Goal: Task Accomplishment & Management: Manage account settings

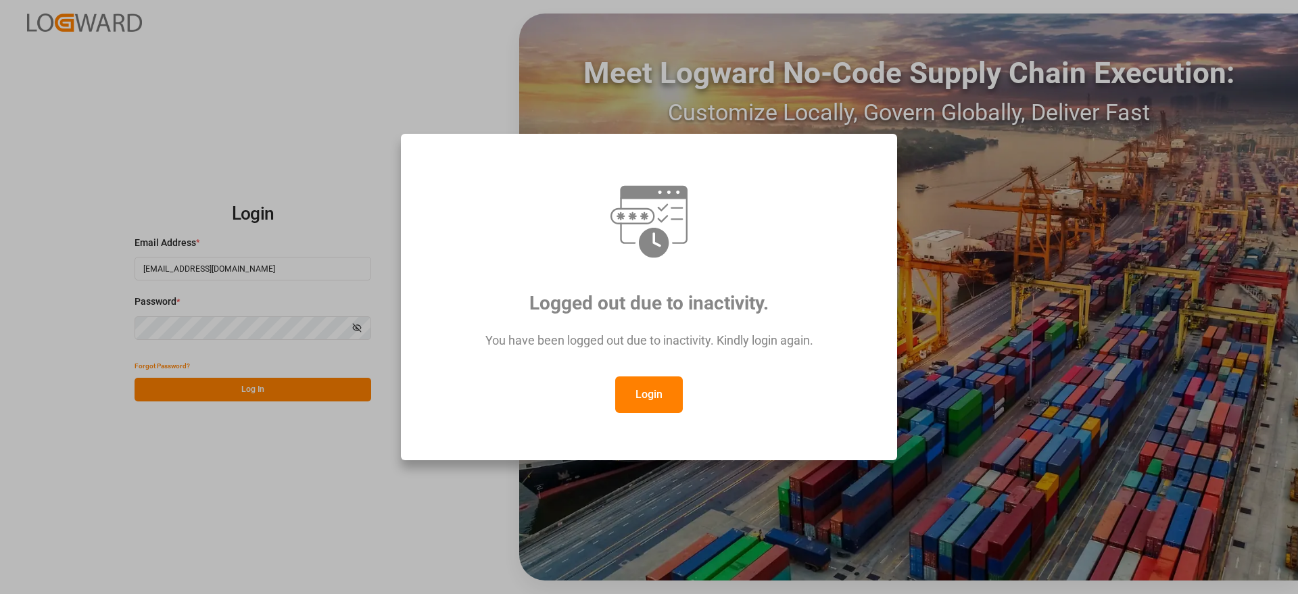
click at [654, 388] on button "Login" at bounding box center [649, 395] width 68 height 37
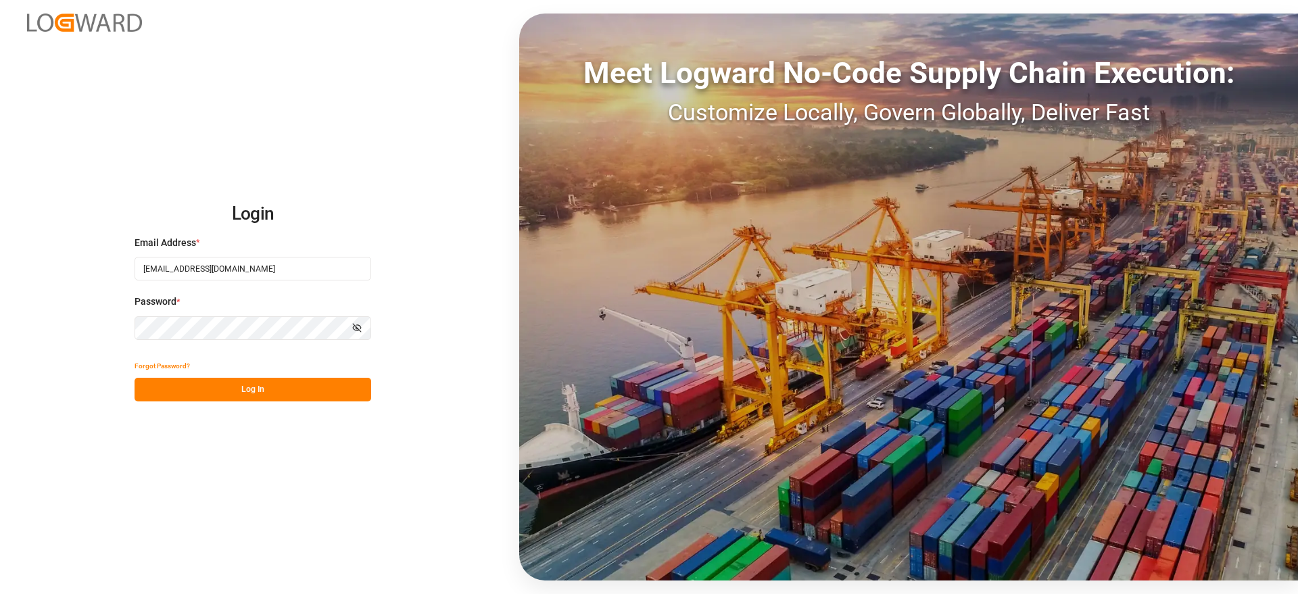
click at [269, 393] on button "Log In" at bounding box center [253, 390] width 237 height 24
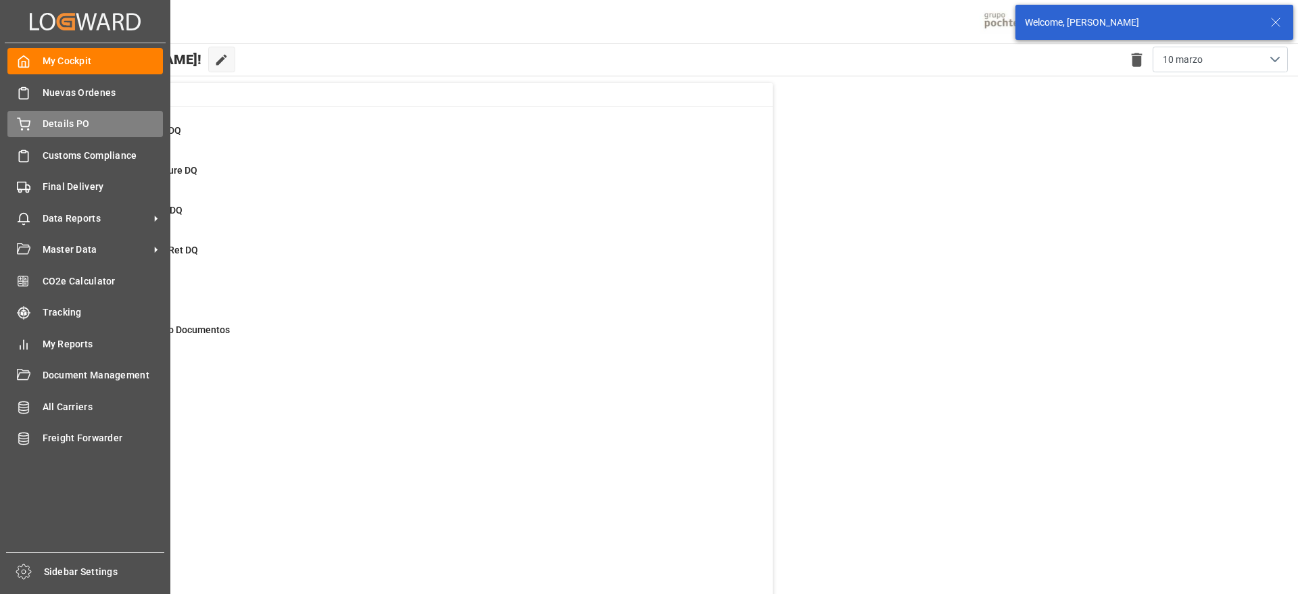
click at [62, 123] on span "Details PO" at bounding box center [103, 124] width 121 height 14
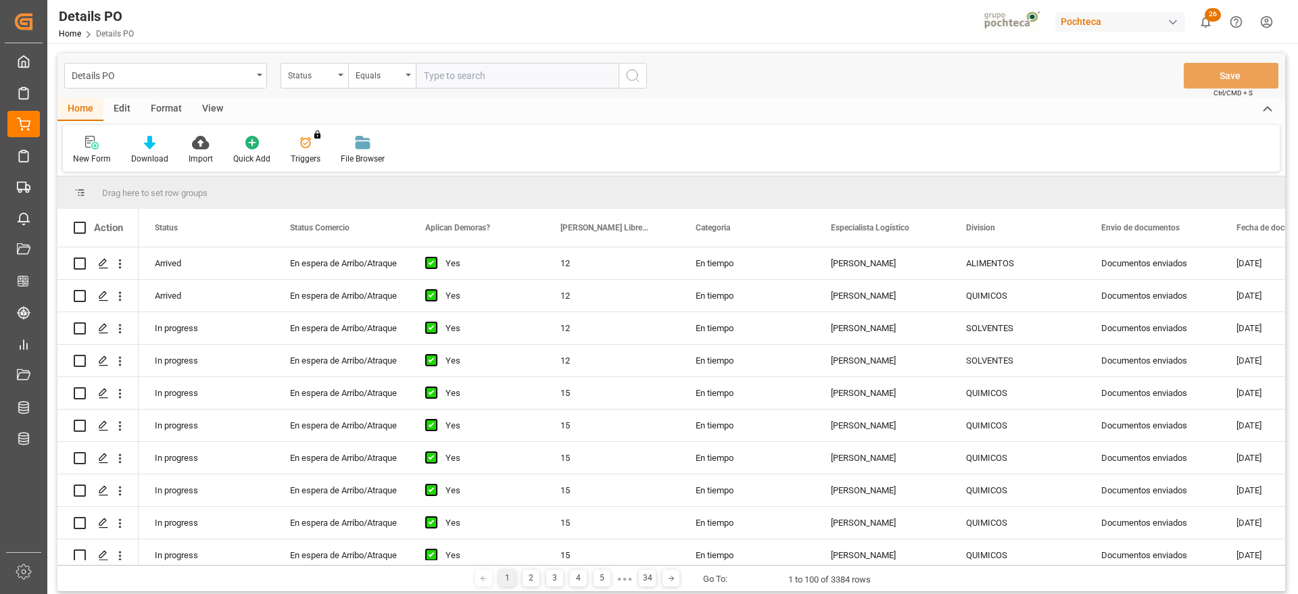
click at [197, 151] on div "Import" at bounding box center [200, 150] width 45 height 30
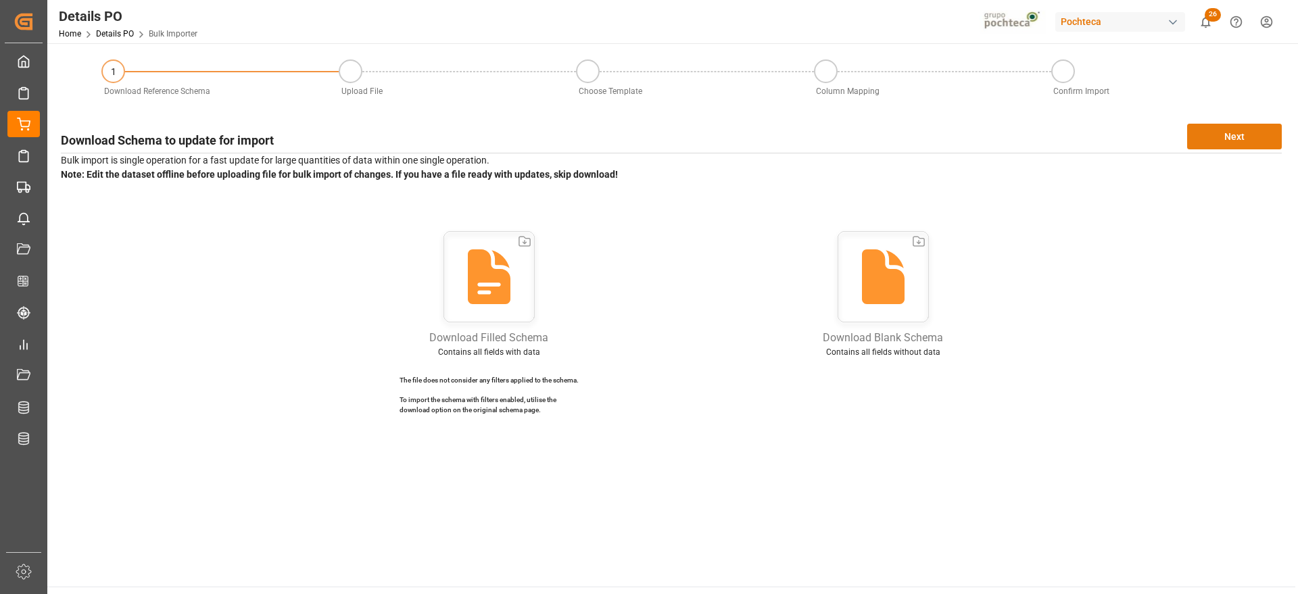
click at [1229, 131] on button "Next" at bounding box center [1234, 137] width 95 height 26
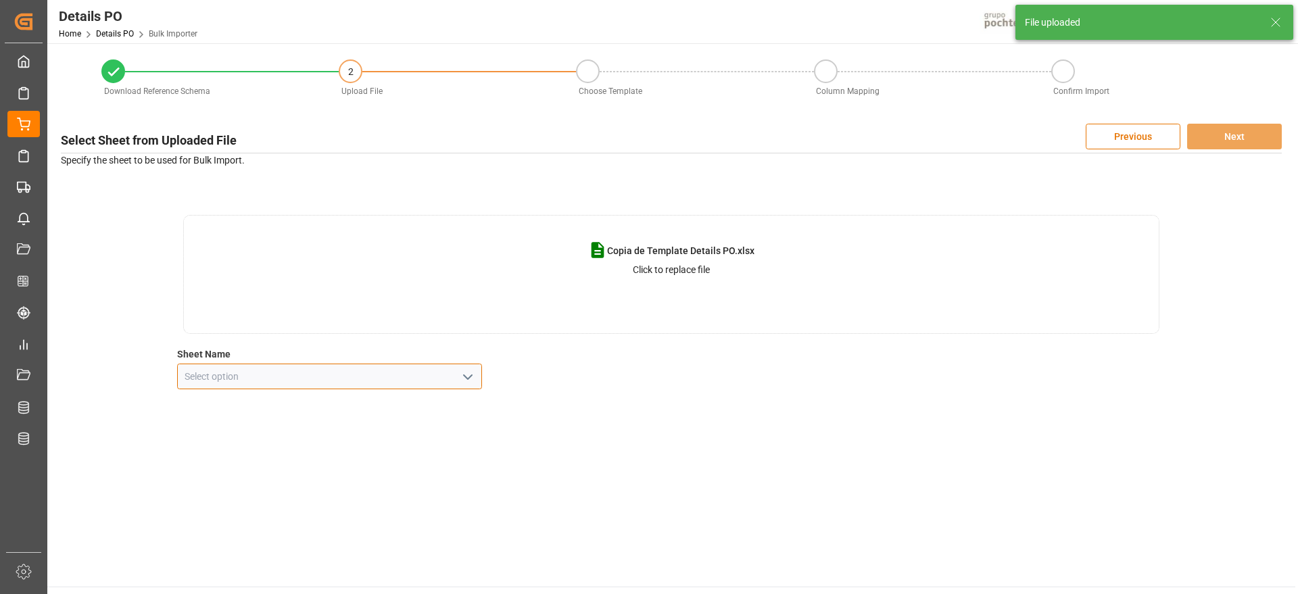
drag, startPoint x: 479, startPoint y: 378, endPoint x: 470, endPoint y: 379, distance: 9.6
click at [479, 379] on input at bounding box center [330, 377] width 306 height 26
click at [462, 377] on icon "open menu" at bounding box center [468, 377] width 16 height 16
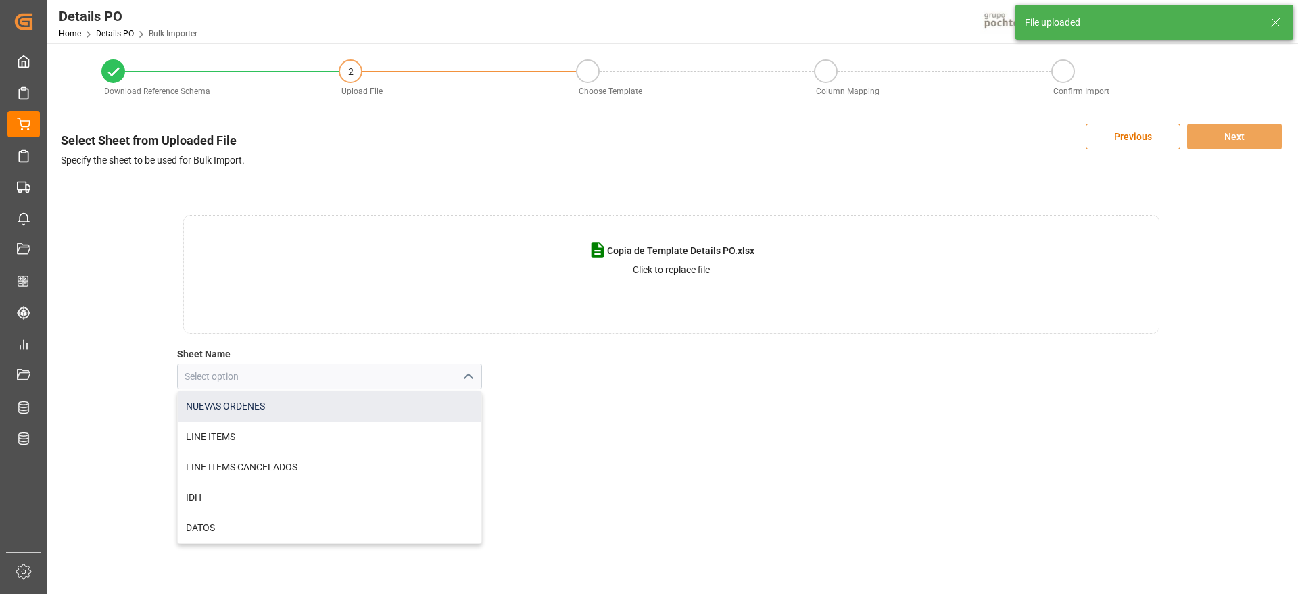
click at [287, 414] on div "NUEVAS ORDENES" at bounding box center [330, 406] width 304 height 30
type input "NUEVAS ORDENES"
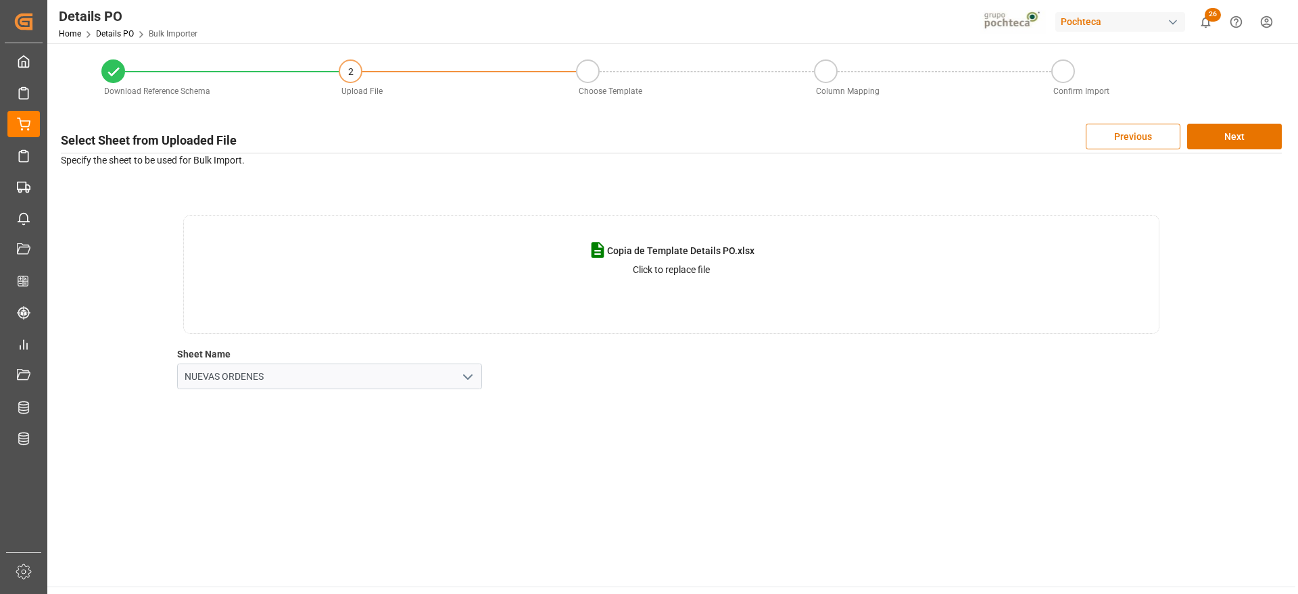
click at [465, 376] on polyline "open menu" at bounding box center [468, 377] width 8 height 4
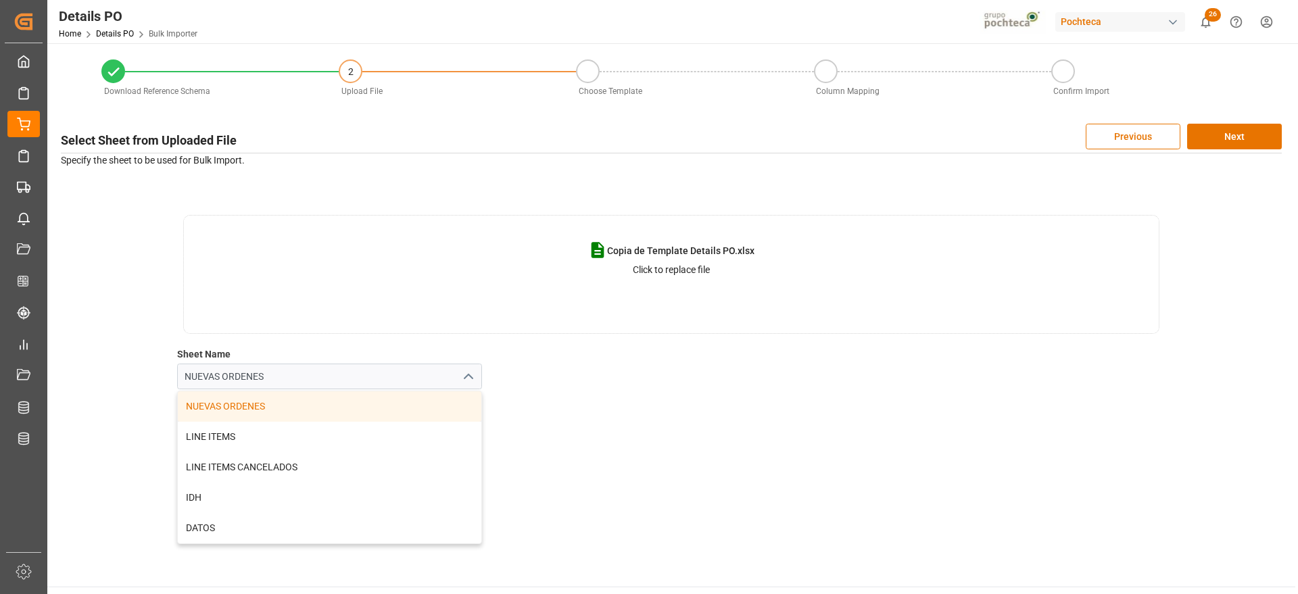
click at [352, 393] on div "NUEVAS ORDENES" at bounding box center [330, 406] width 304 height 30
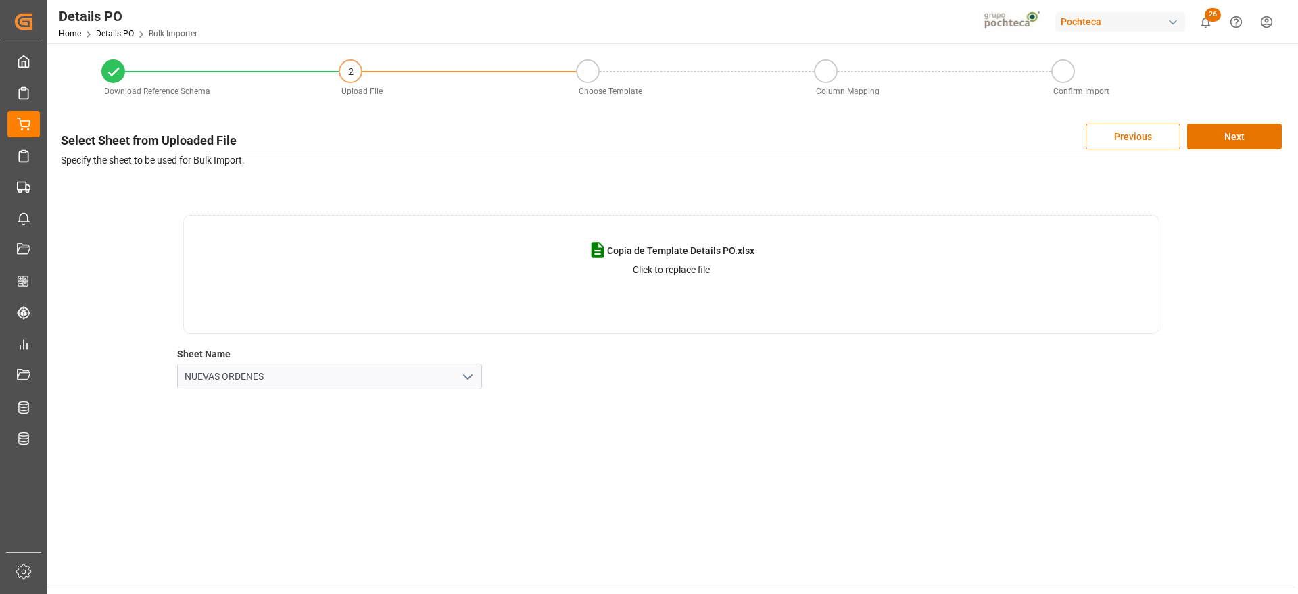
click at [463, 371] on icon "open menu" at bounding box center [468, 377] width 16 height 16
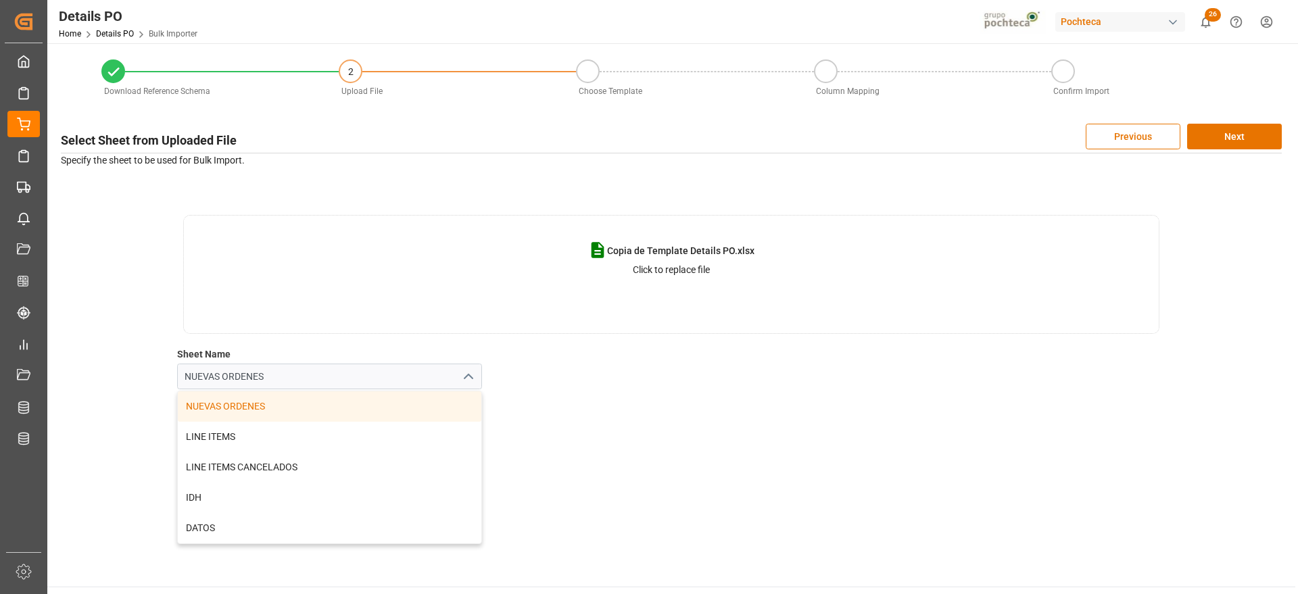
click at [463, 371] on icon "close menu" at bounding box center [468, 377] width 16 height 16
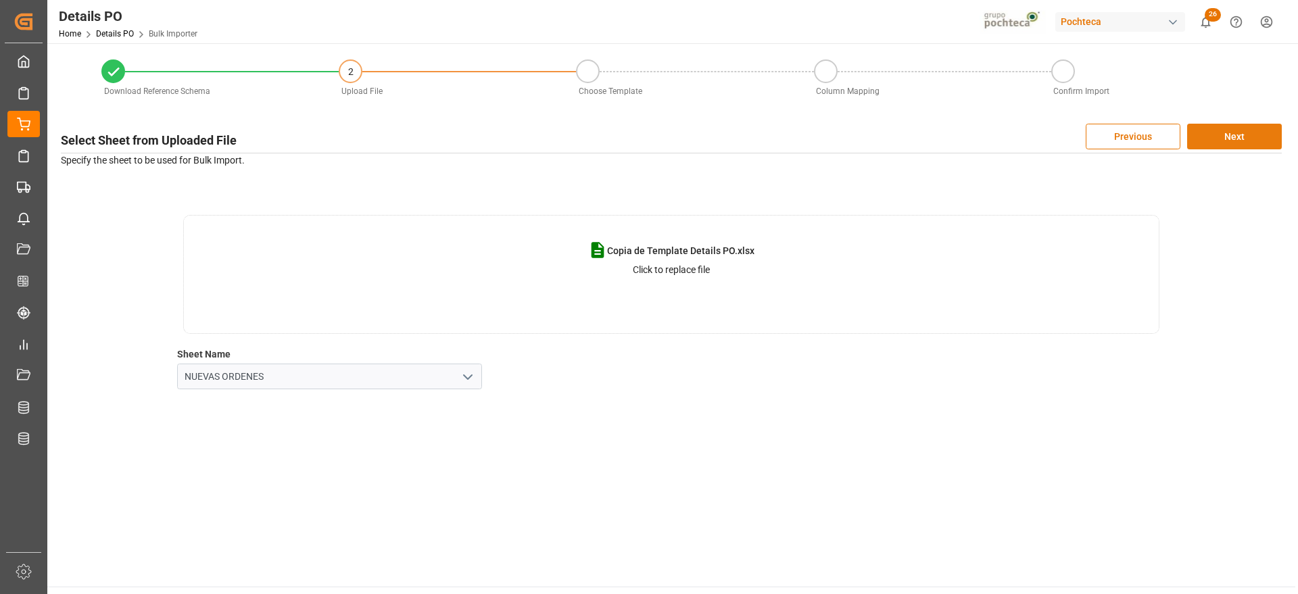
click at [1235, 139] on button "Next" at bounding box center [1234, 137] width 95 height 26
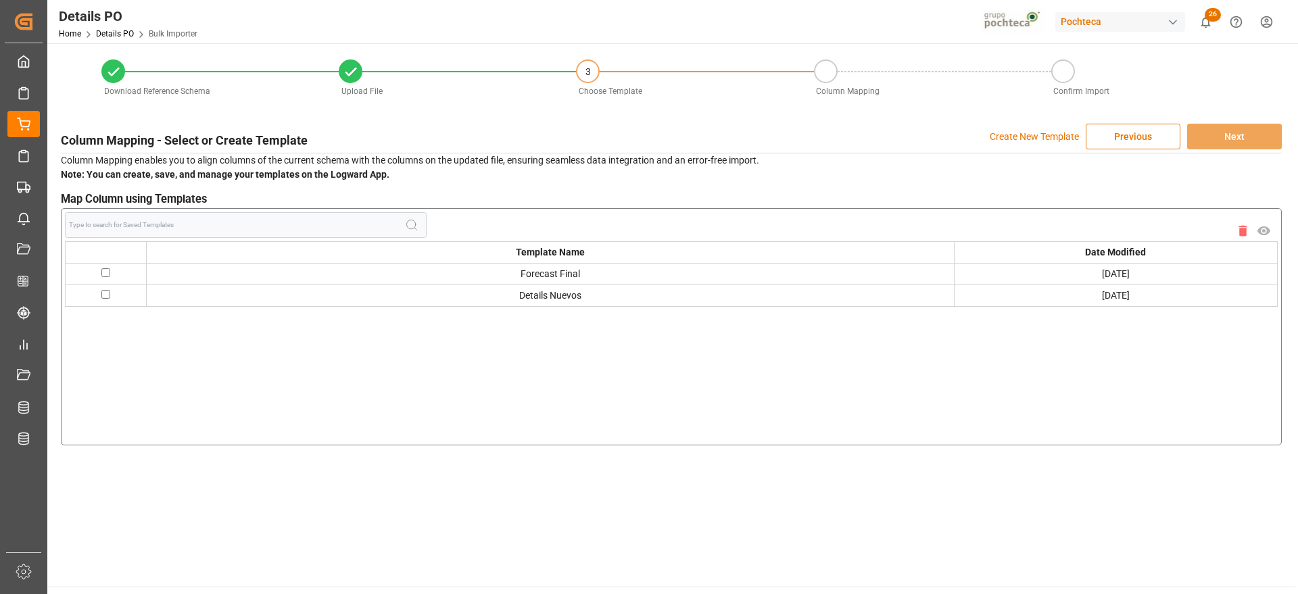
click at [104, 273] on input "checkbox" at bounding box center [105, 272] width 9 height 9
checkbox input "true"
click at [1253, 126] on button "Next" at bounding box center [1234, 137] width 95 height 26
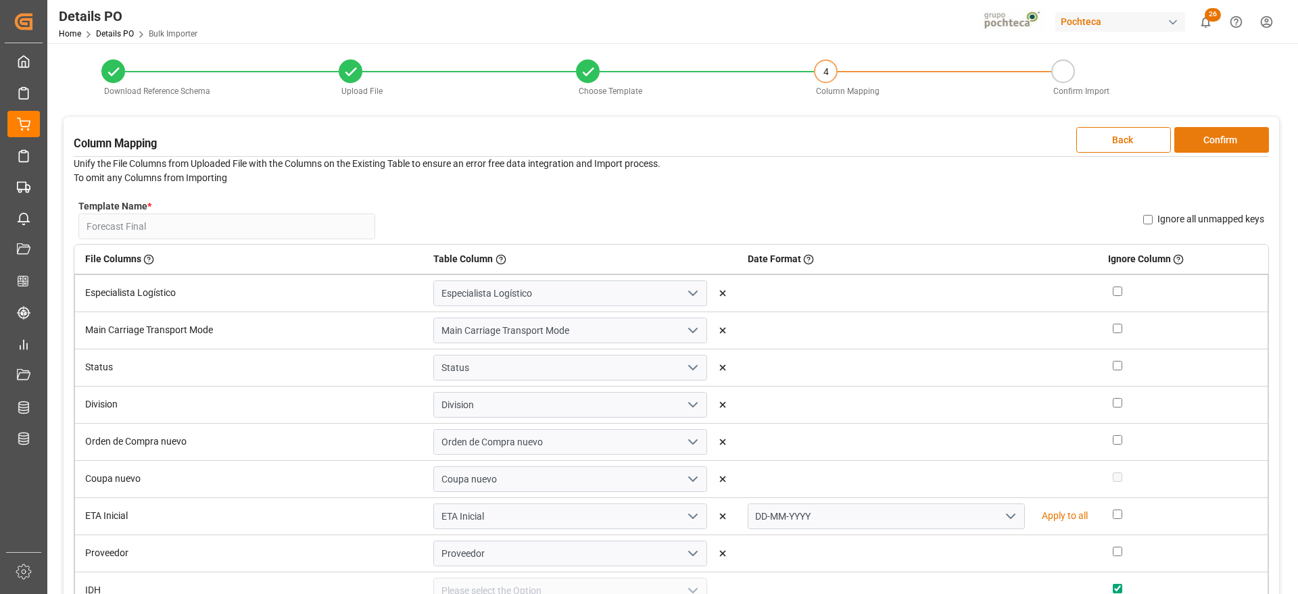
click at [1244, 138] on button "Confirm" at bounding box center [1221, 140] width 95 height 26
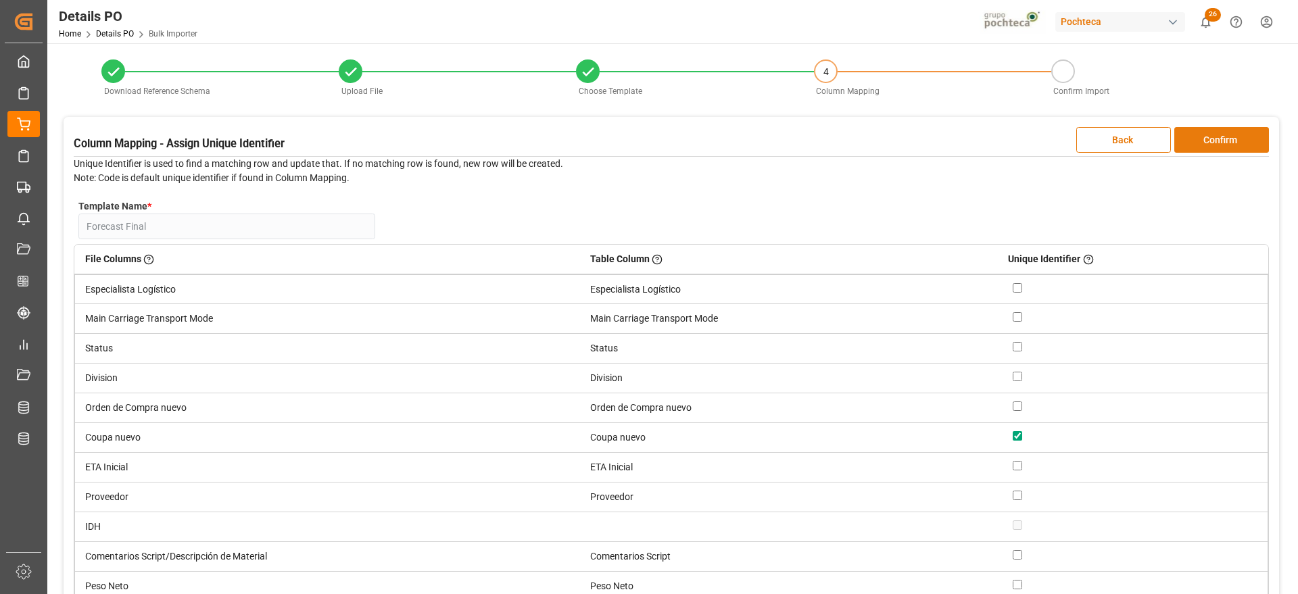
click at [1243, 139] on button "Confirm" at bounding box center [1221, 140] width 95 height 26
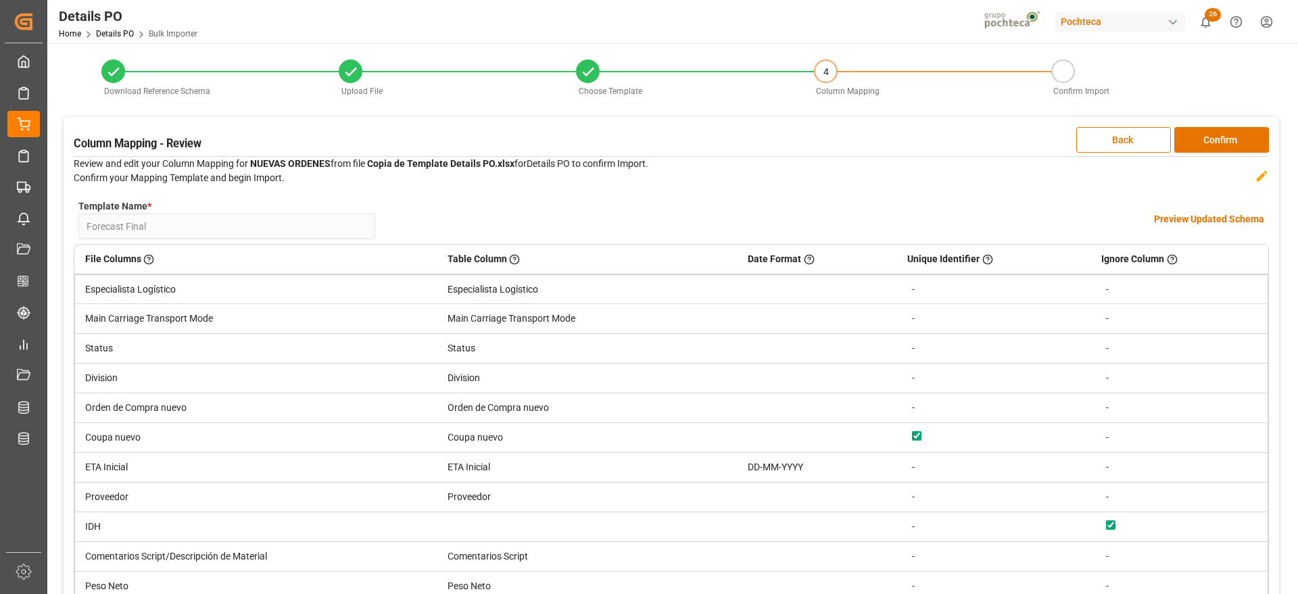
click at [1205, 210] on div "Template Name * Forecast Final Name Already Exists Preview Updated Schema" at bounding box center [671, 219] width 1195 height 49
click at [1181, 216] on h4 "Preview Updated Schema" at bounding box center [1209, 219] width 110 height 14
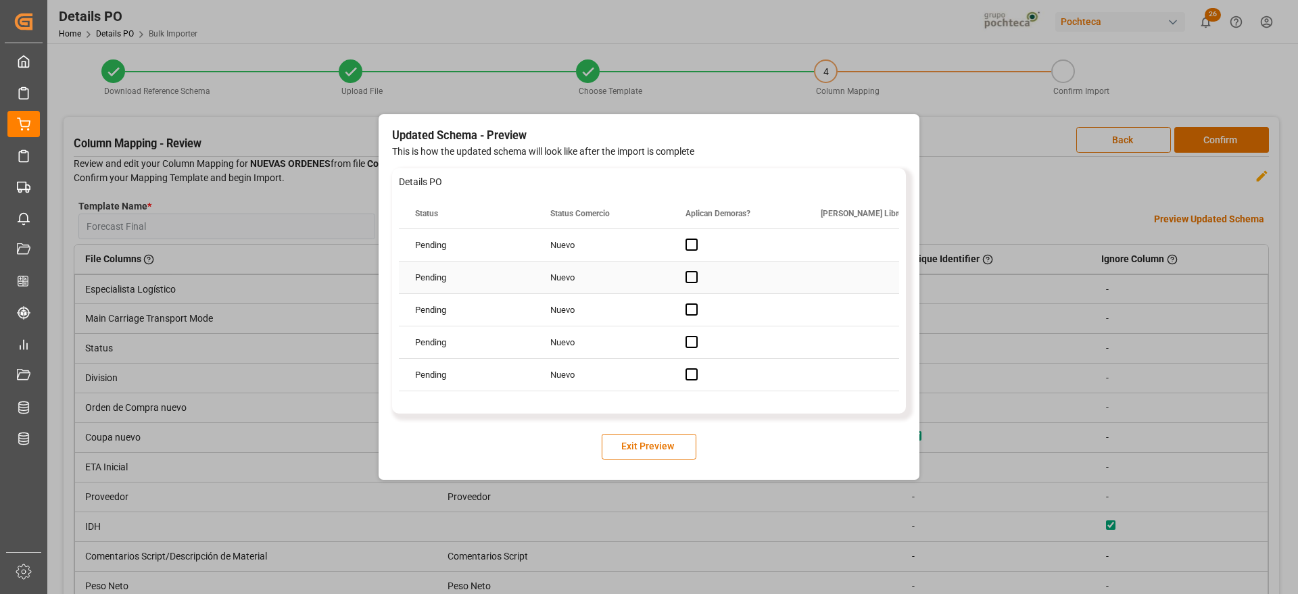
click at [771, 271] on div "Press SPACE to select this row." at bounding box center [736, 278] width 135 height 32
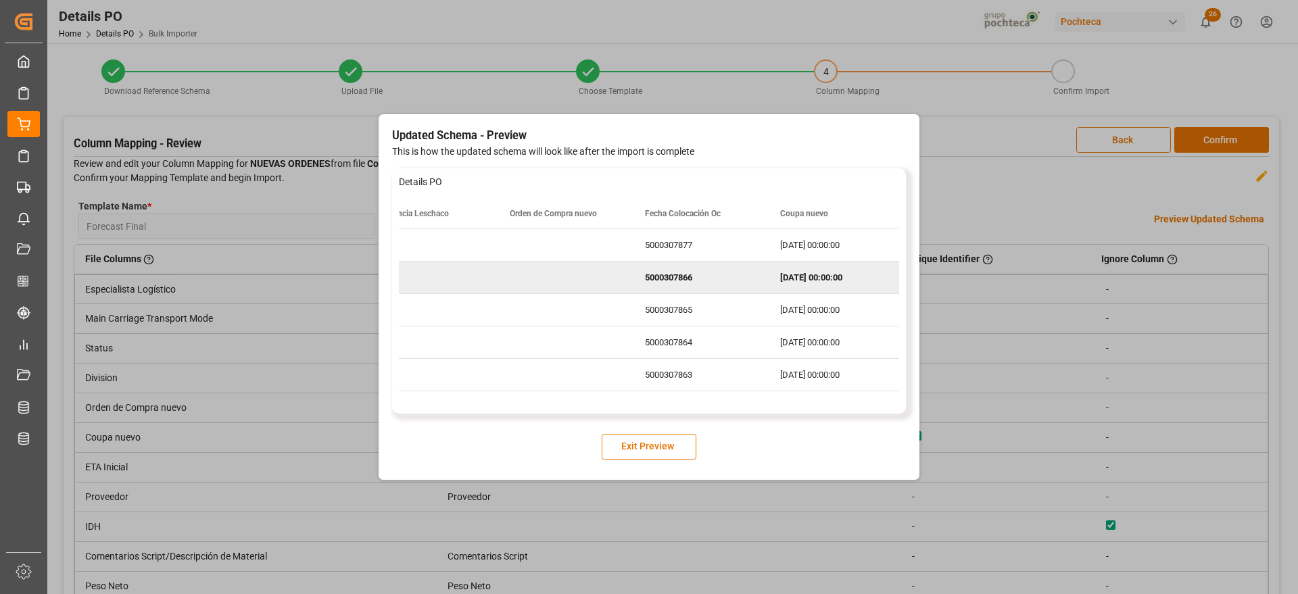
scroll to position [0, 1258]
click at [661, 450] on button "Exit Preview" at bounding box center [649, 447] width 95 height 26
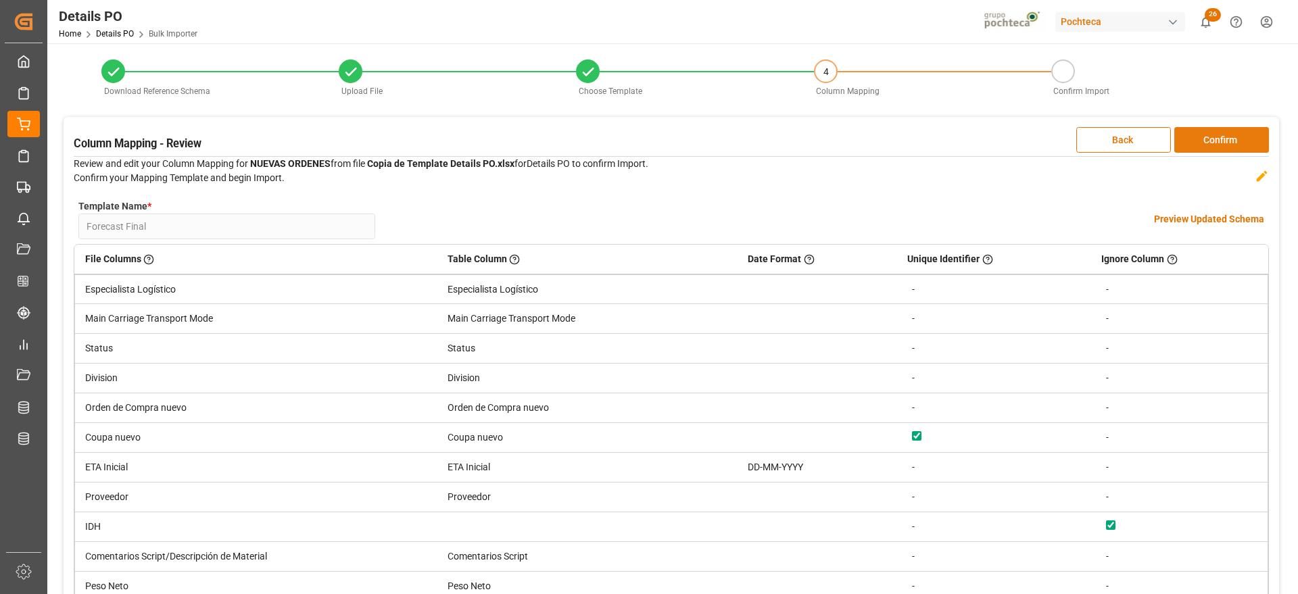
click at [1224, 141] on button "Confirm" at bounding box center [1221, 140] width 95 height 26
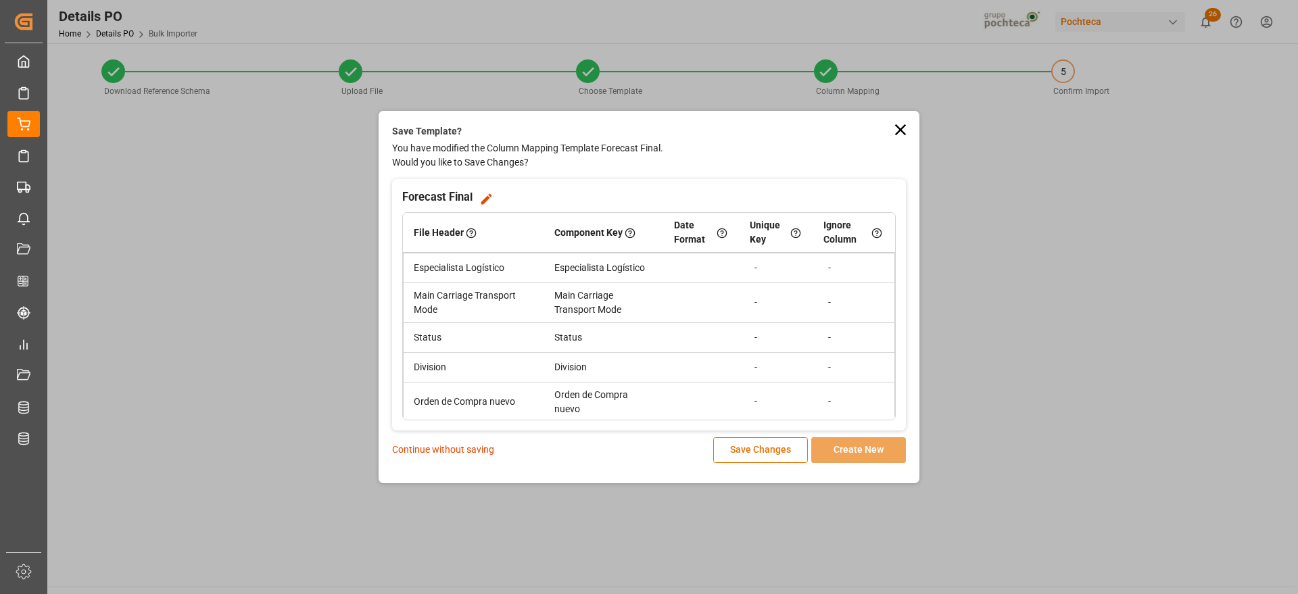
click at [449, 445] on p "Continue without saving" at bounding box center [443, 450] width 102 height 14
click at [469, 451] on p "Continue without saving" at bounding box center [443, 450] width 102 height 14
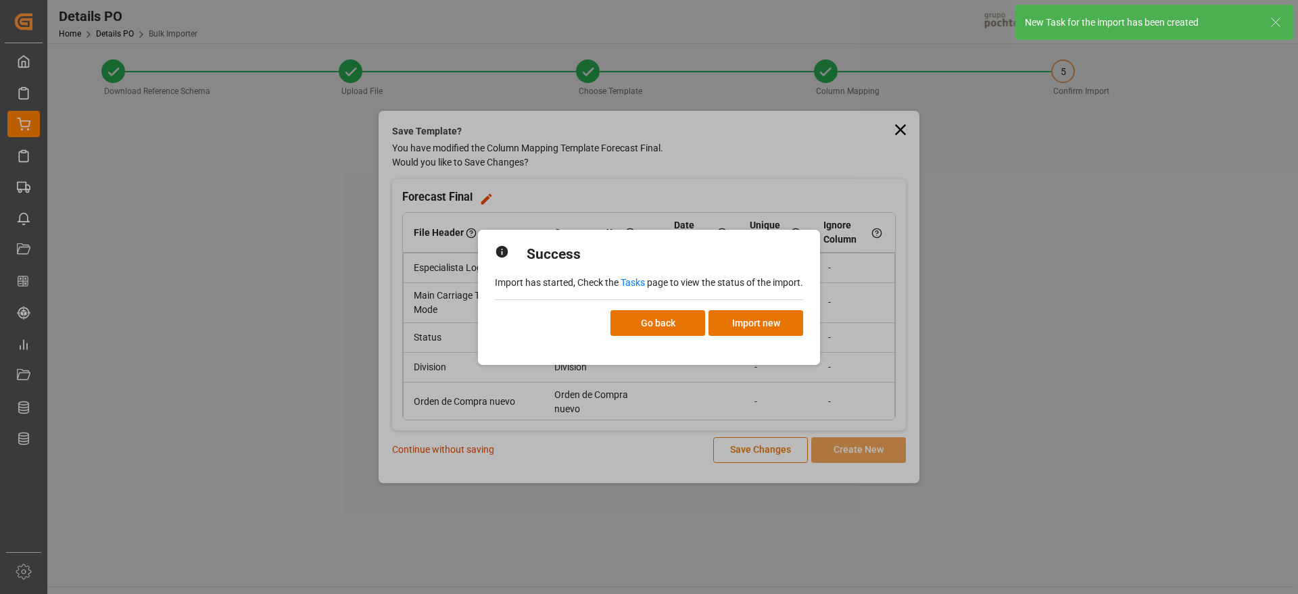
click at [628, 279] on link "Tasks" at bounding box center [633, 282] width 24 height 11
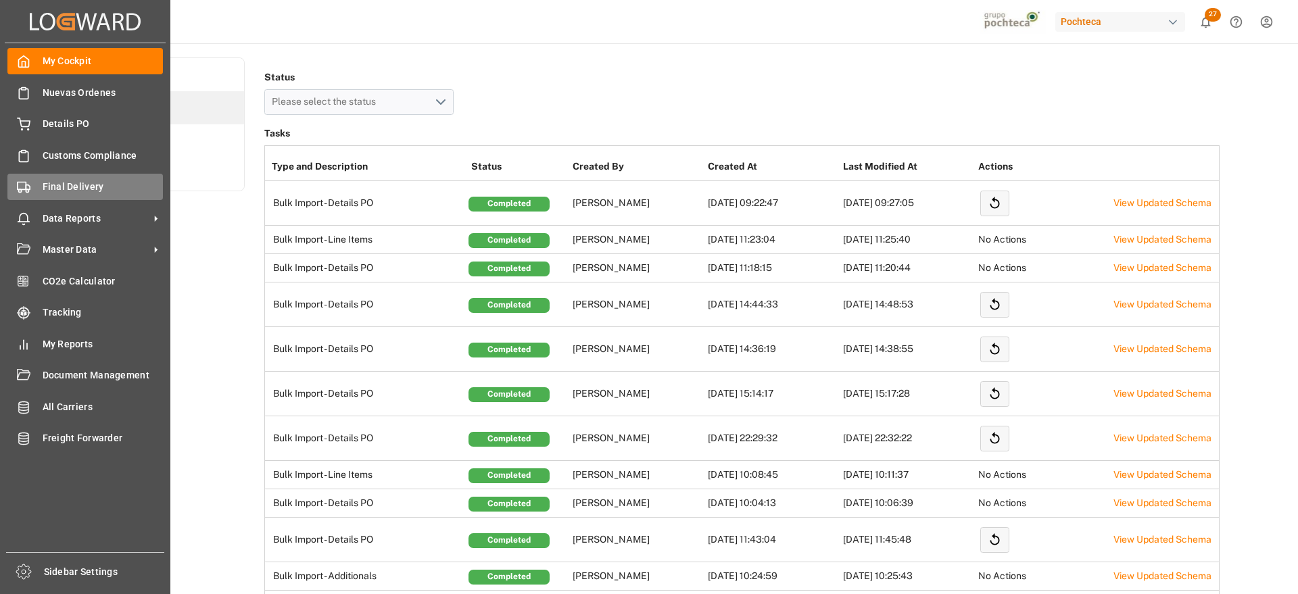
click at [105, 188] on span "Final Delivery" at bounding box center [103, 187] width 121 height 14
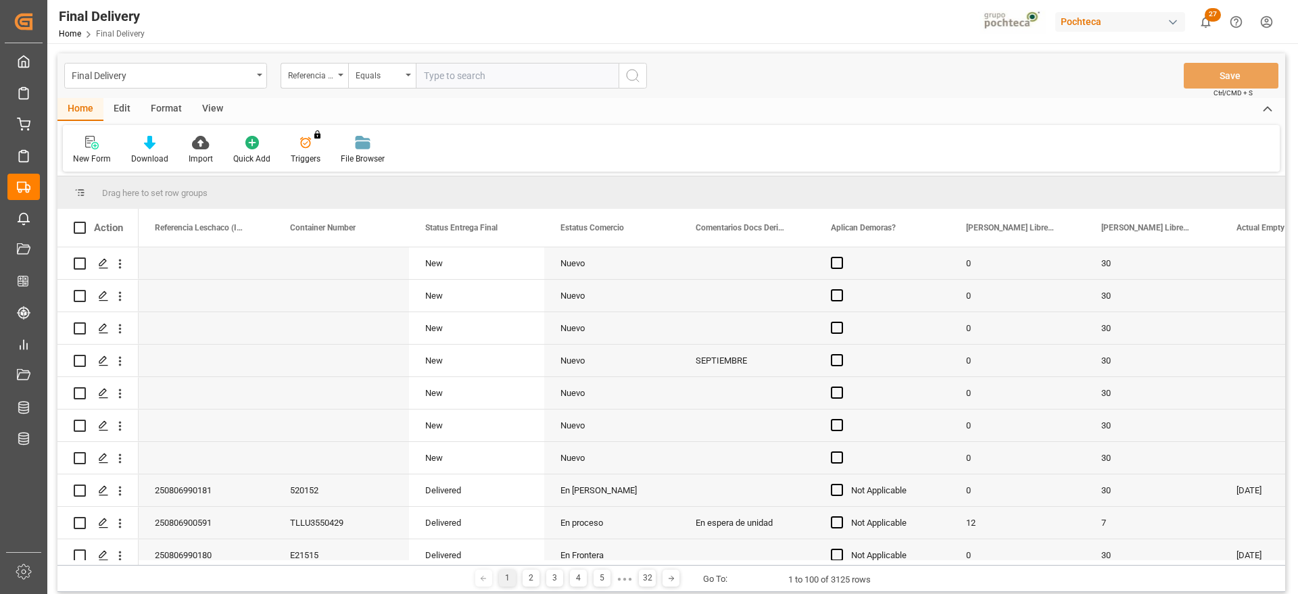
click at [467, 74] on input "text" at bounding box center [517, 76] width 203 height 26
type input "250806900035"
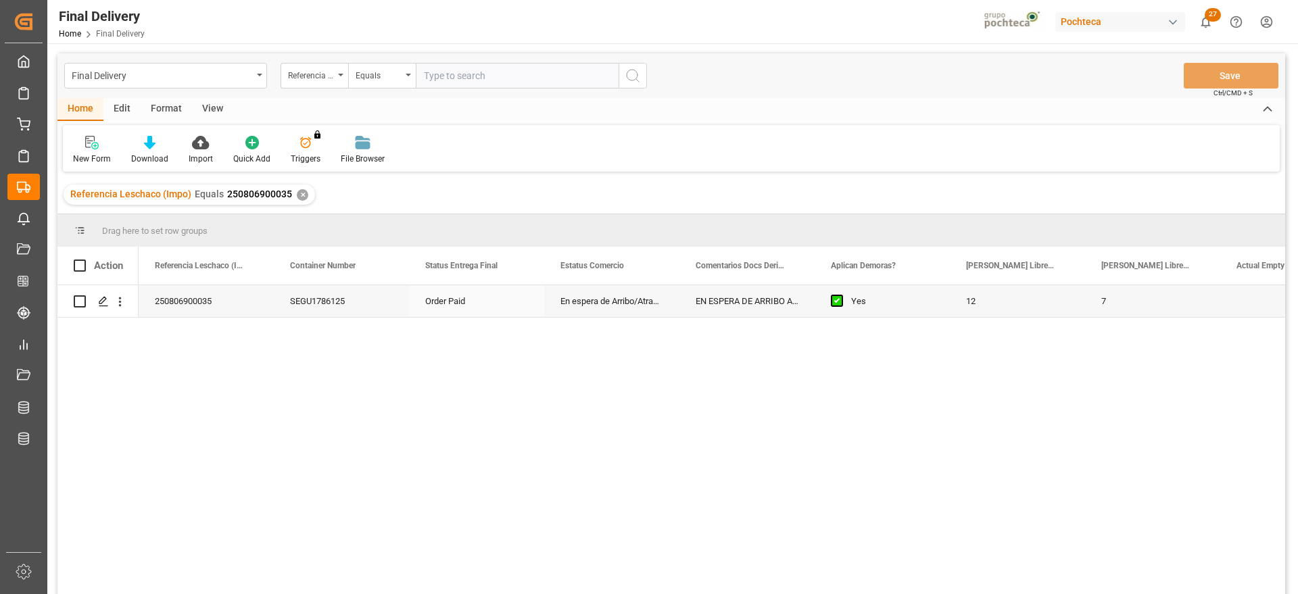
click at [713, 308] on div "EN ESPERA DE ARRIBO AGOSTO | PCT3118 CMA no ETA available at the moment" at bounding box center [747, 301] width 135 height 32
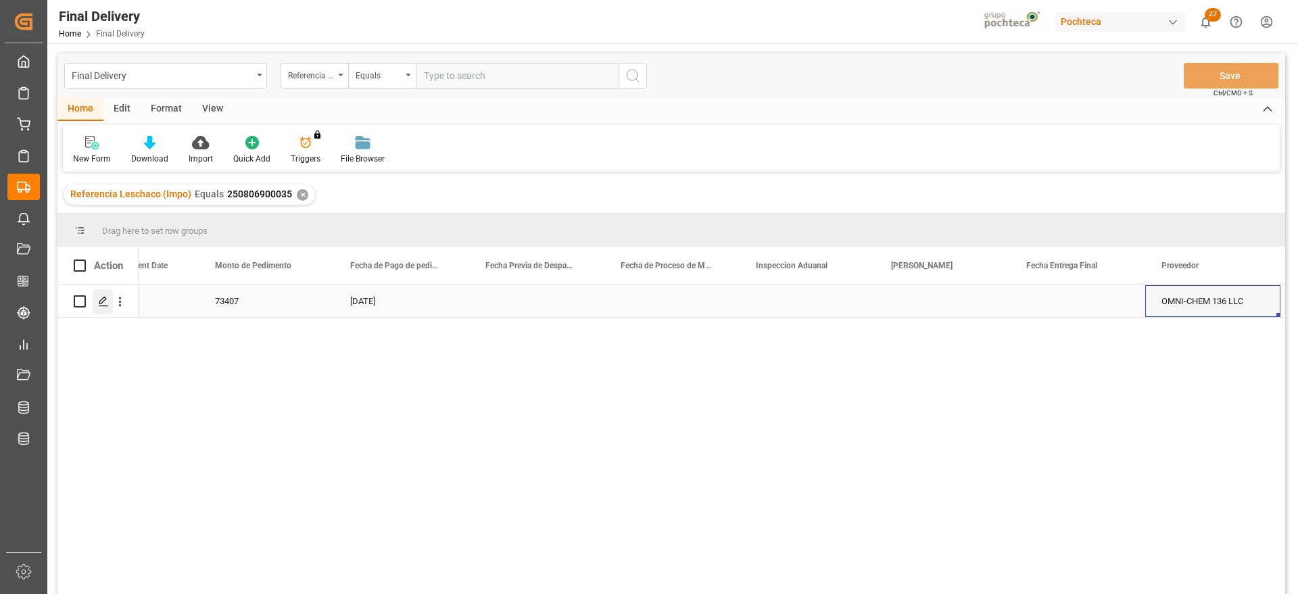
click at [105, 302] on icon "Press SPACE to select this row." at bounding box center [103, 301] width 11 height 11
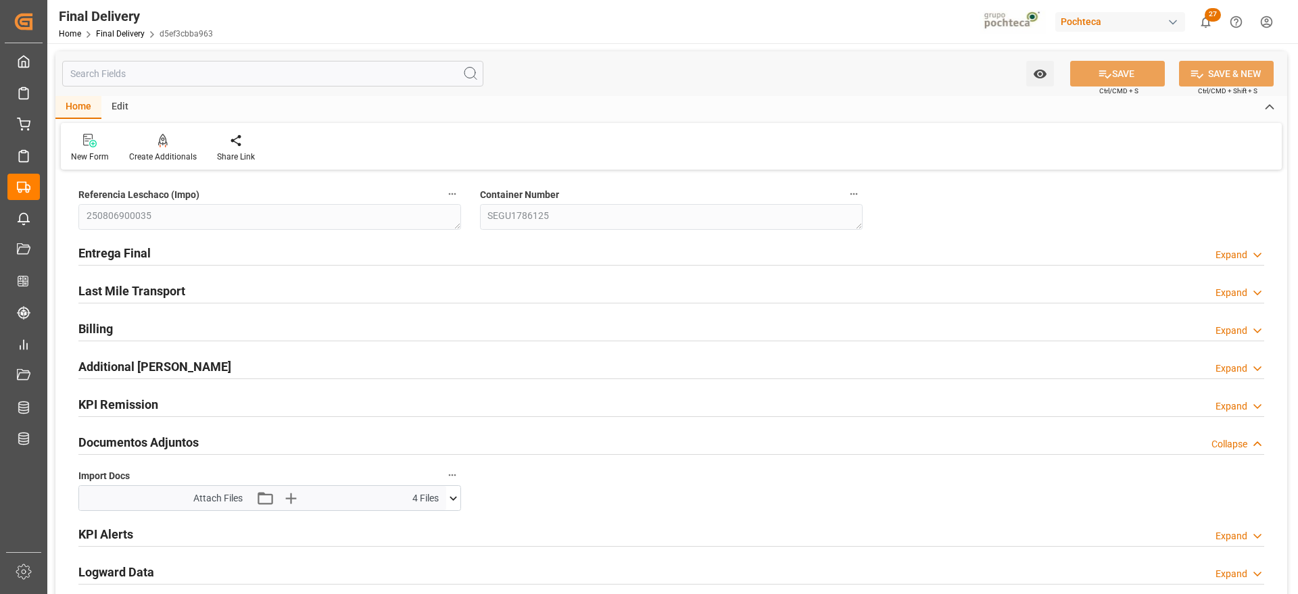
click at [453, 500] on icon at bounding box center [453, 499] width 14 height 14
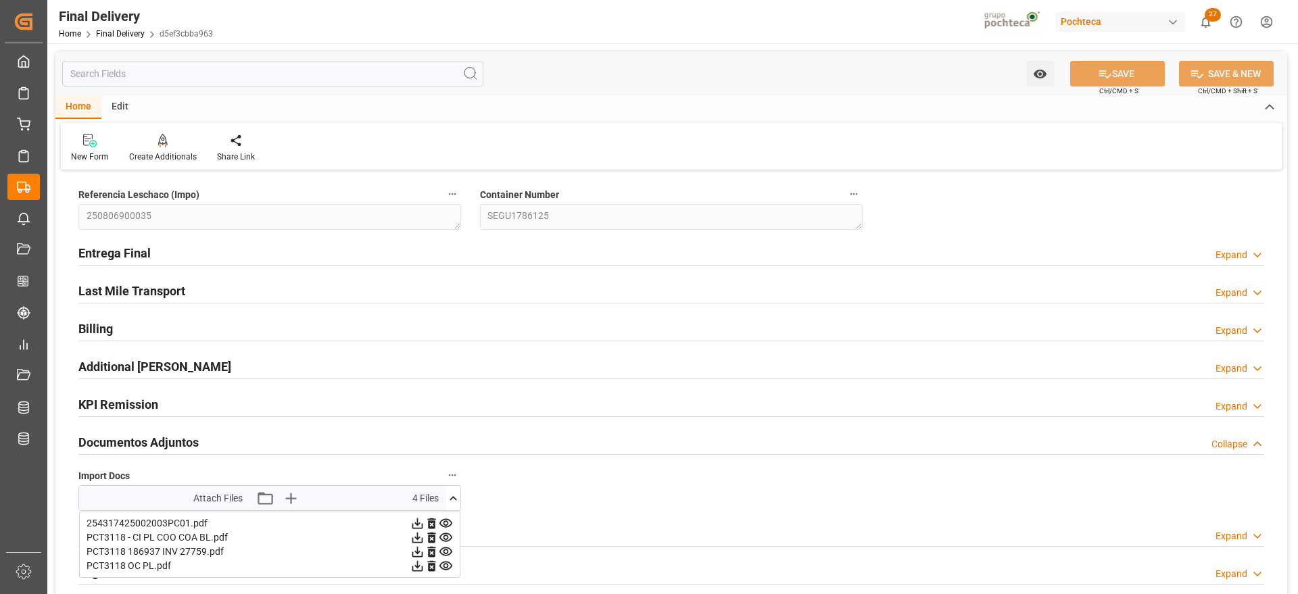
click at [453, 500] on icon at bounding box center [453, 499] width 14 height 14
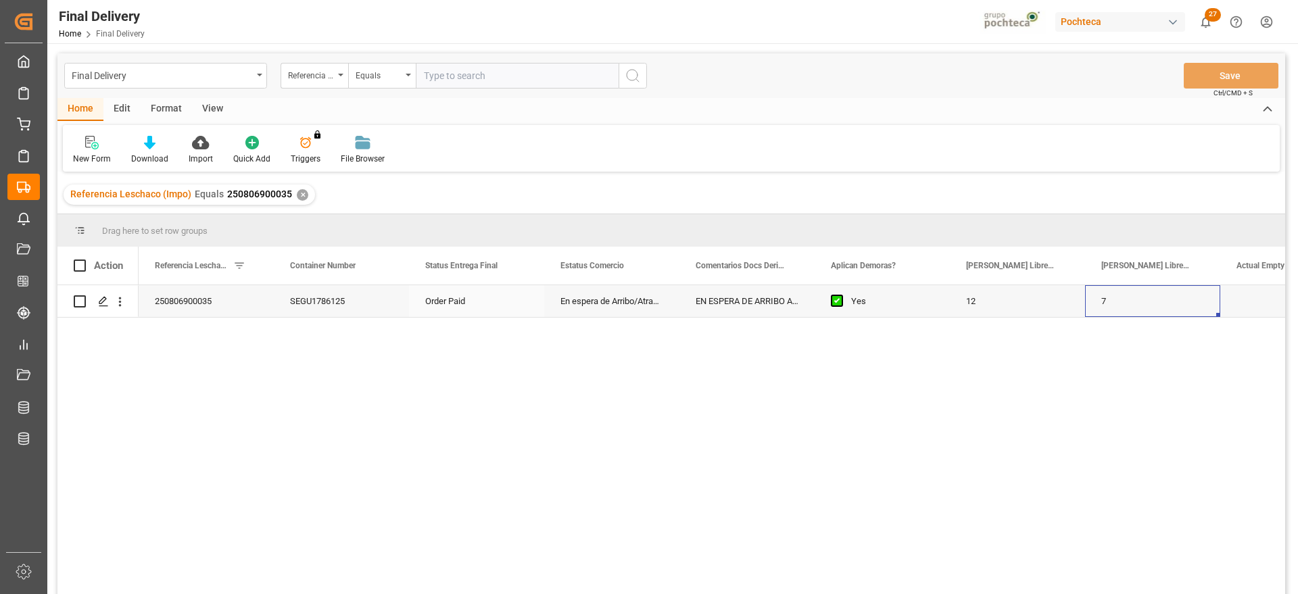
click at [1106, 296] on div "7" at bounding box center [1152, 301] width 135 height 32
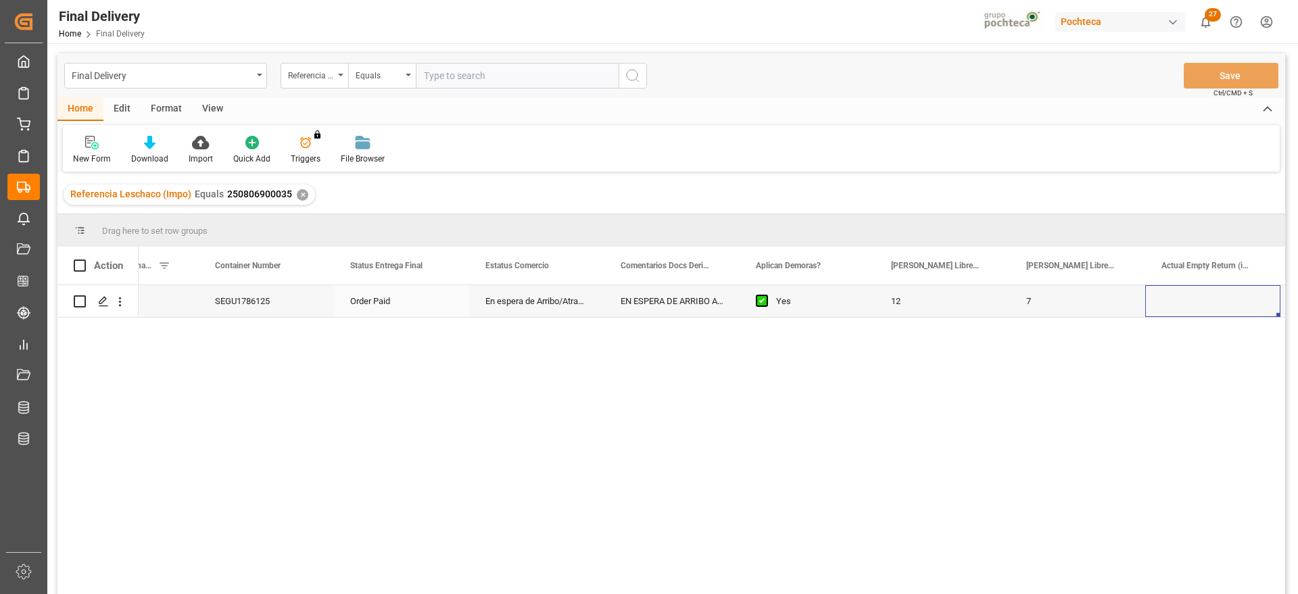
scroll to position [0, 481]
click at [1106, 296] on div "Press SPACE to select this row." at bounding box center [1077, 301] width 135 height 32
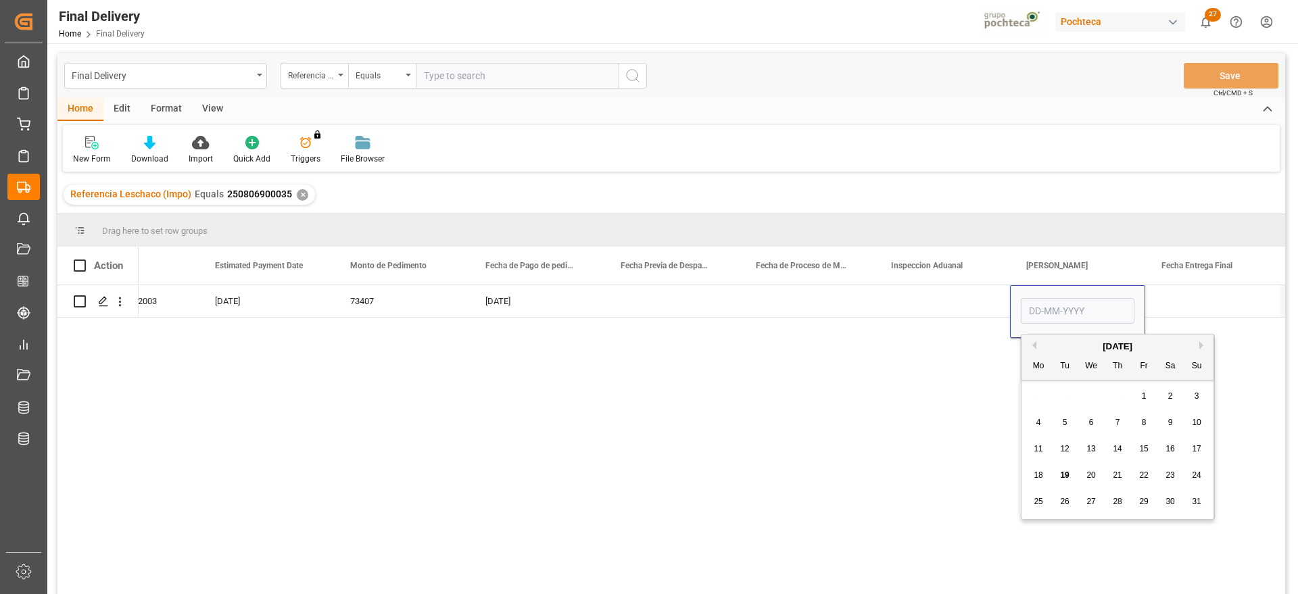
click at [1066, 478] on span "19" at bounding box center [1064, 475] width 9 height 9
type input "[DATE]"
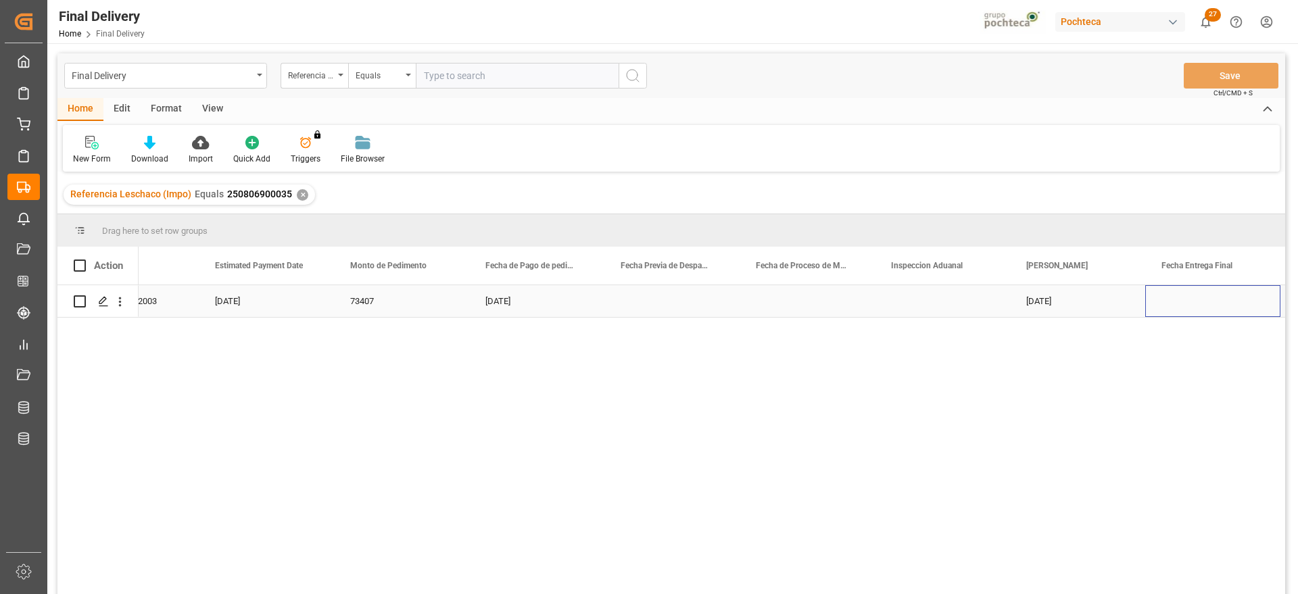
click at [1203, 300] on div "Press SPACE to select this row." at bounding box center [1212, 301] width 135 height 32
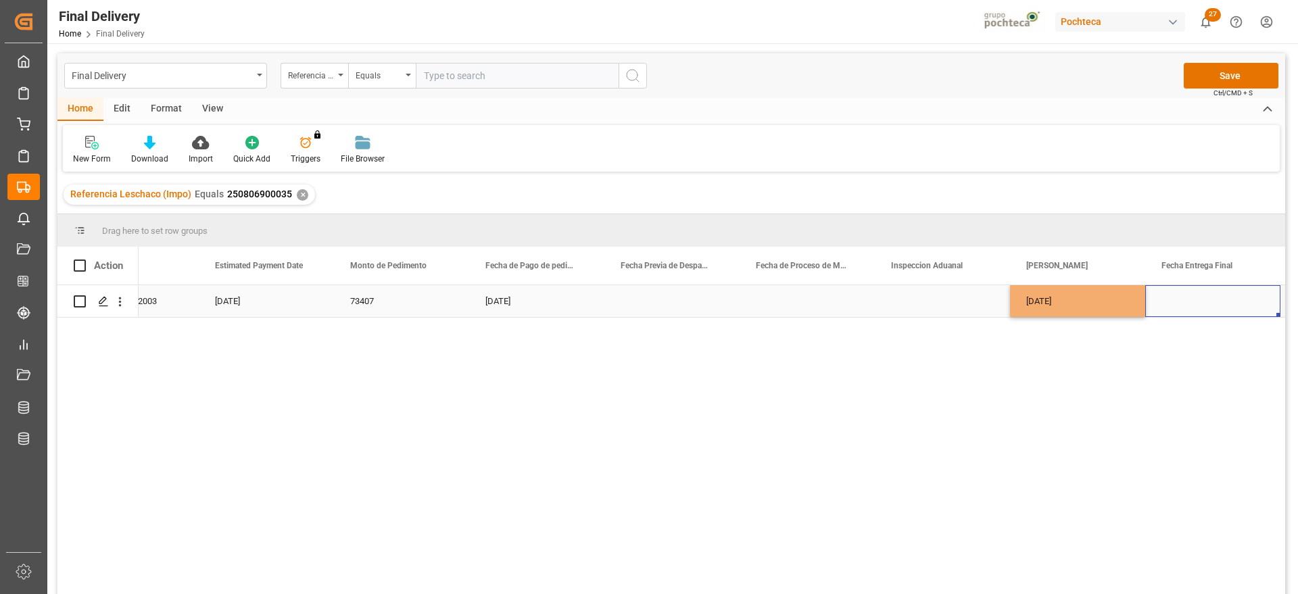
click at [1203, 300] on div "Press SPACE to select this row." at bounding box center [1212, 301] width 135 height 32
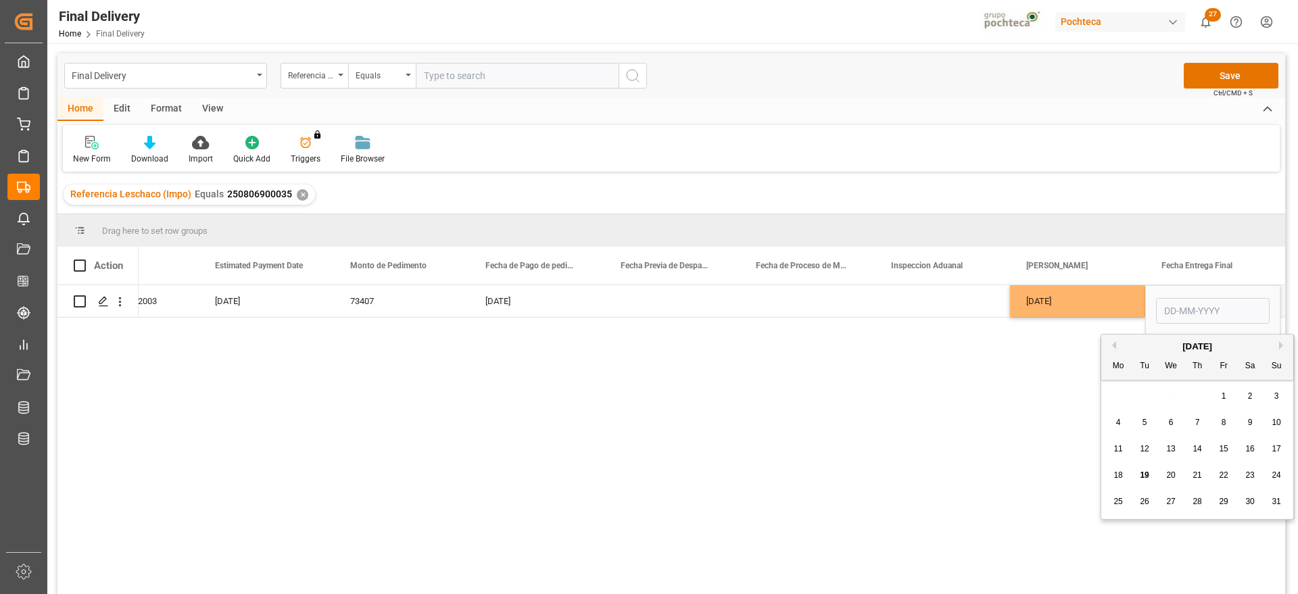
drag, startPoint x: 1168, startPoint y: 474, endPoint x: 1120, endPoint y: 398, distance: 90.2
click at [1168, 474] on span "20" at bounding box center [1170, 475] width 9 height 9
type input "[DATE]"
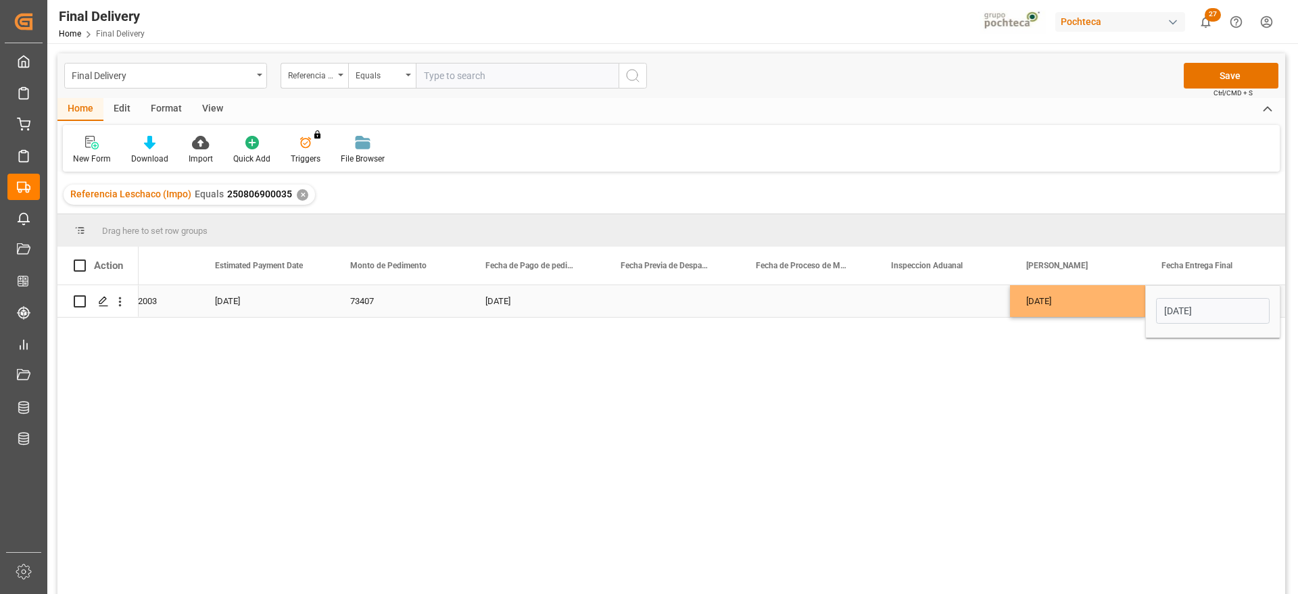
click at [1103, 300] on div "[DATE]" at bounding box center [1077, 301] width 135 height 32
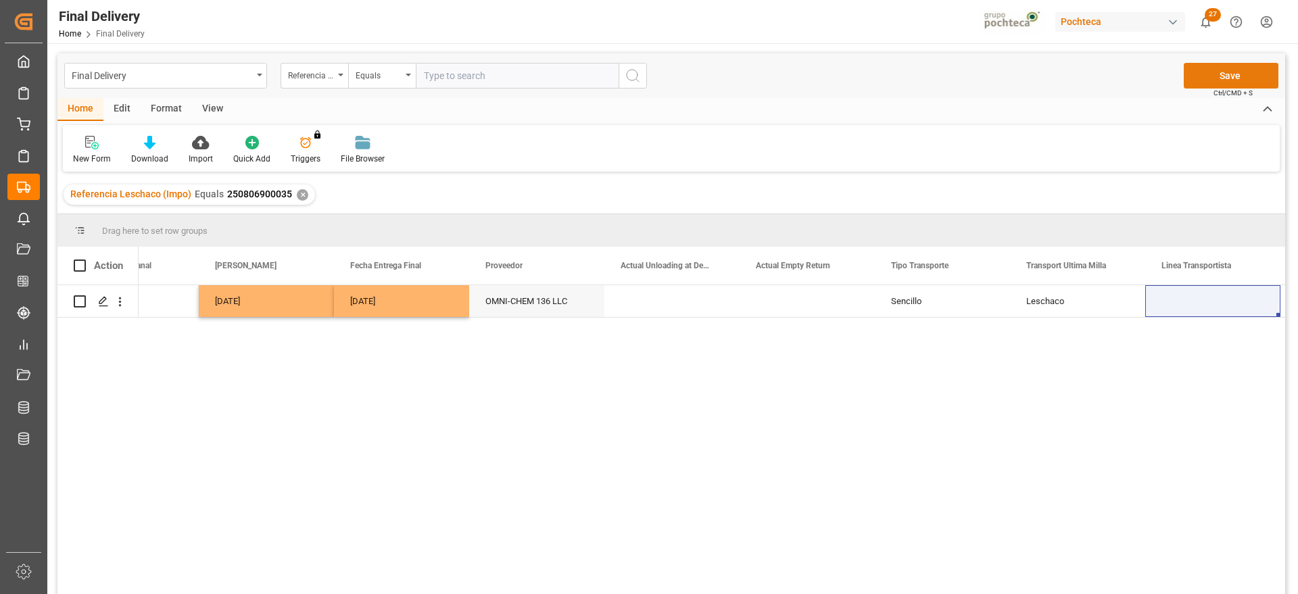
click at [1222, 72] on button "Save" at bounding box center [1231, 76] width 95 height 26
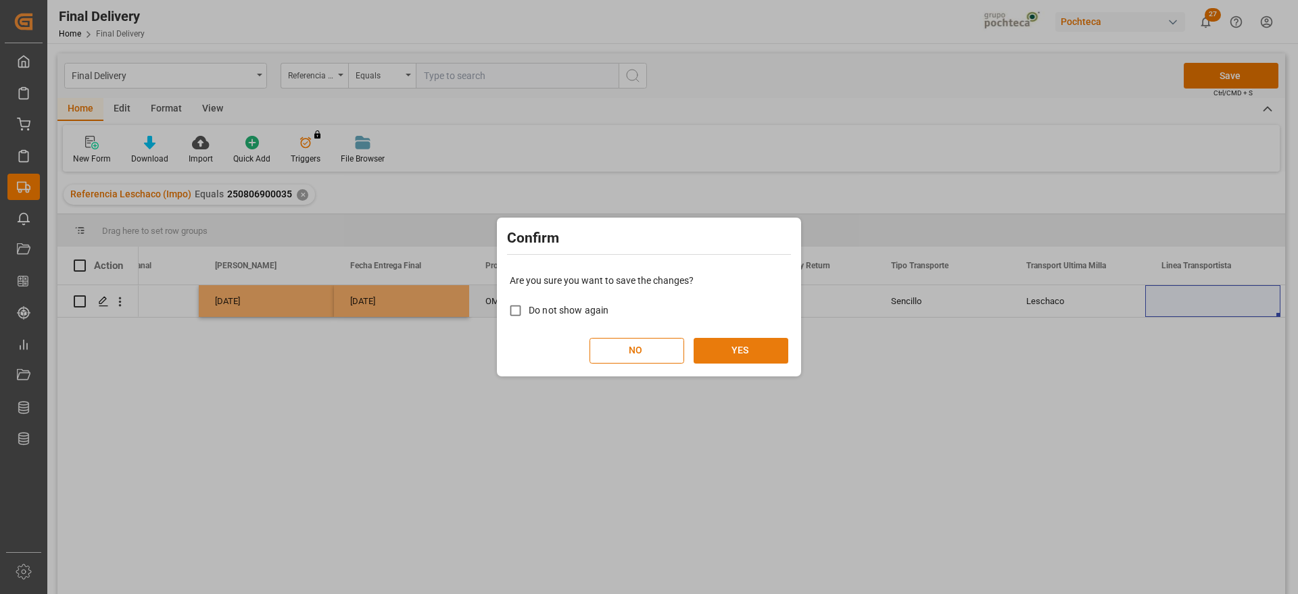
click at [757, 358] on button "YES" at bounding box center [741, 351] width 95 height 26
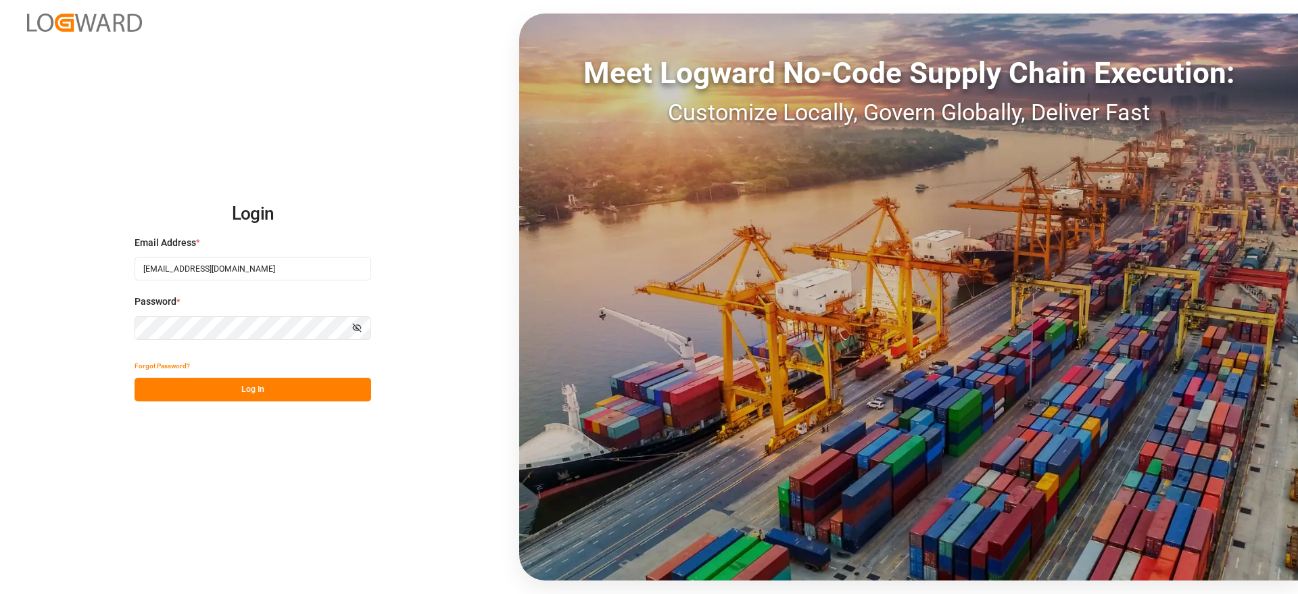
click at [212, 396] on button "Log In" at bounding box center [253, 390] width 237 height 24
